Goal: Task Accomplishment & Management: Use online tool/utility

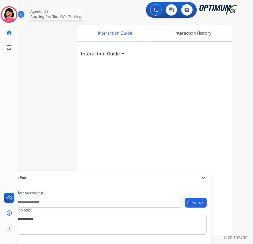
click at [9, 12] on img at bounding box center [9, 14] width 15 height 15
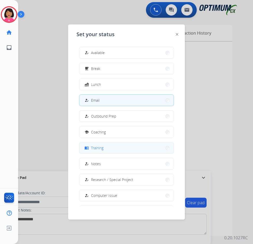
scroll to position [49, 0]
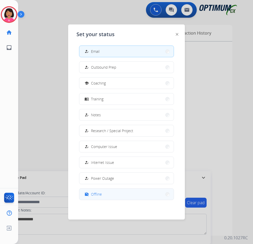
click at [142, 194] on button "work_off Offline" at bounding box center [126, 193] width 95 height 11
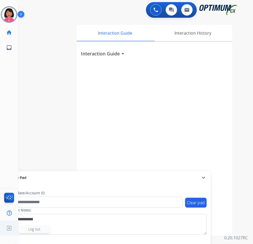
click at [7, 230] on img at bounding box center [8, 228] width 9 height 10
